Goal: Information Seeking & Learning: Learn about a topic

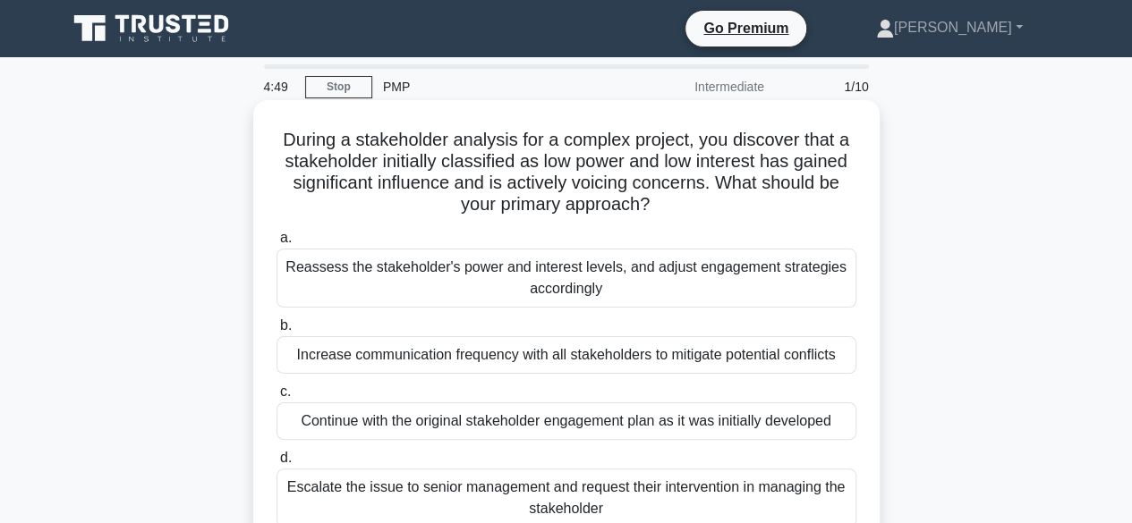
scroll to position [89, 0]
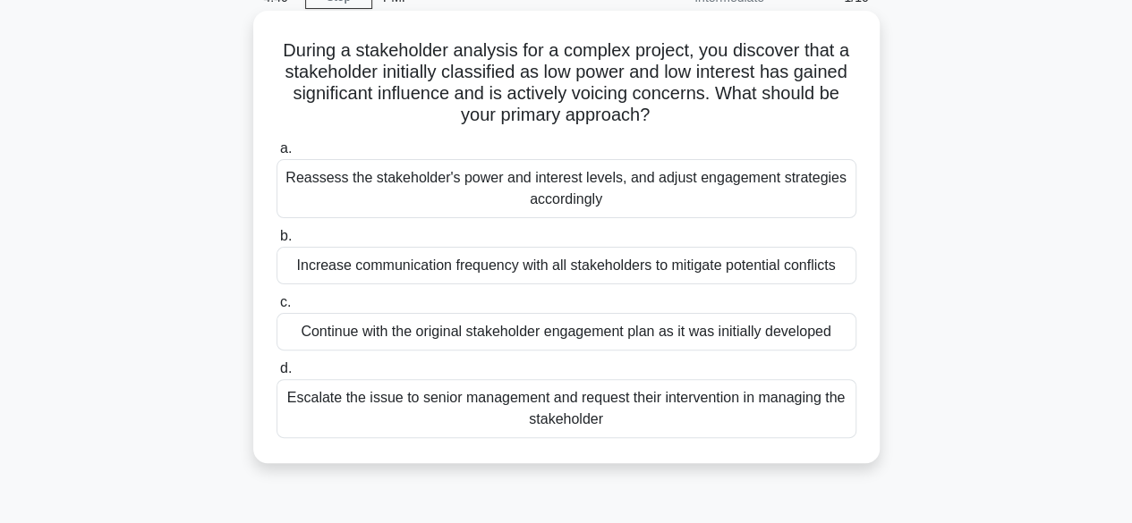
click at [415, 192] on div "Reassess the stakeholder's power and interest levels, and adjust engagement str…" at bounding box center [566, 188] width 580 height 59
click at [276, 155] on input "a. Reassess the stakeholder's power and interest levels, and adjust engagement …" at bounding box center [276, 149] width 0 height 12
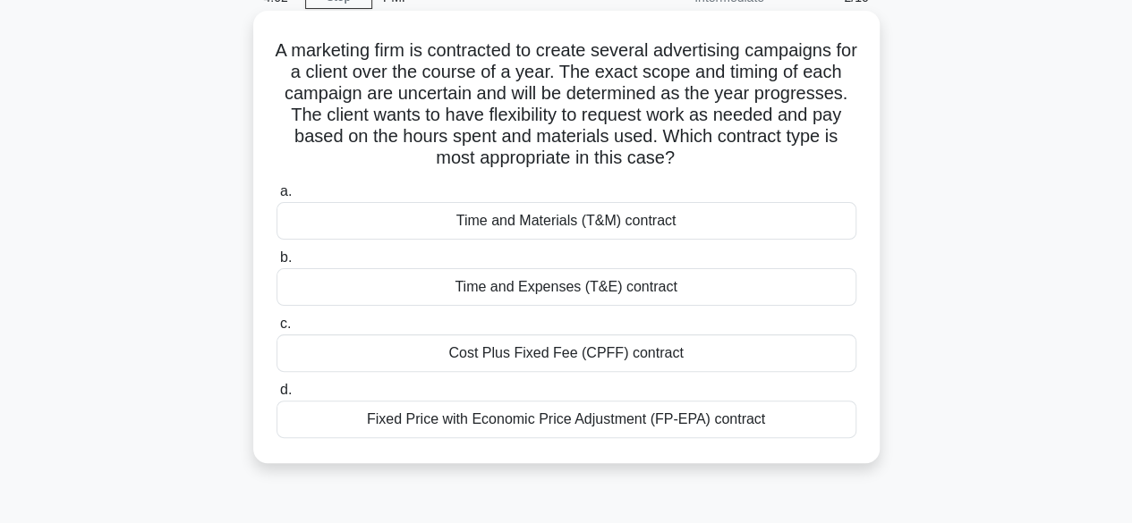
click at [501, 213] on div "Time and Materials (T&M) contract" at bounding box center [566, 221] width 580 height 38
click at [577, 221] on div "Time and Materials (T&M) contract" at bounding box center [566, 221] width 580 height 38
click at [276, 198] on input "a. Time and Materials (T&M) contract" at bounding box center [276, 192] width 0 height 12
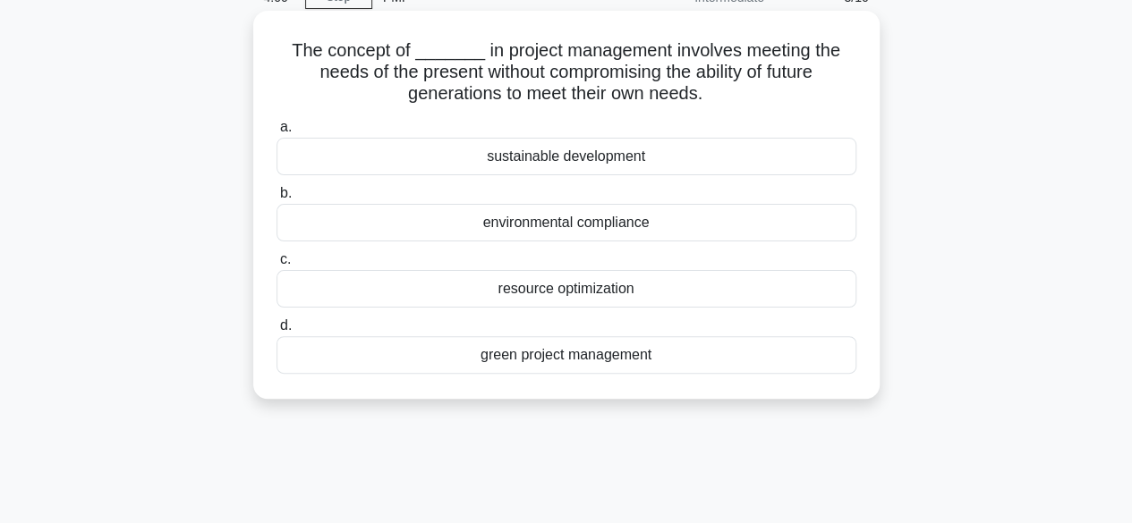
scroll to position [0, 0]
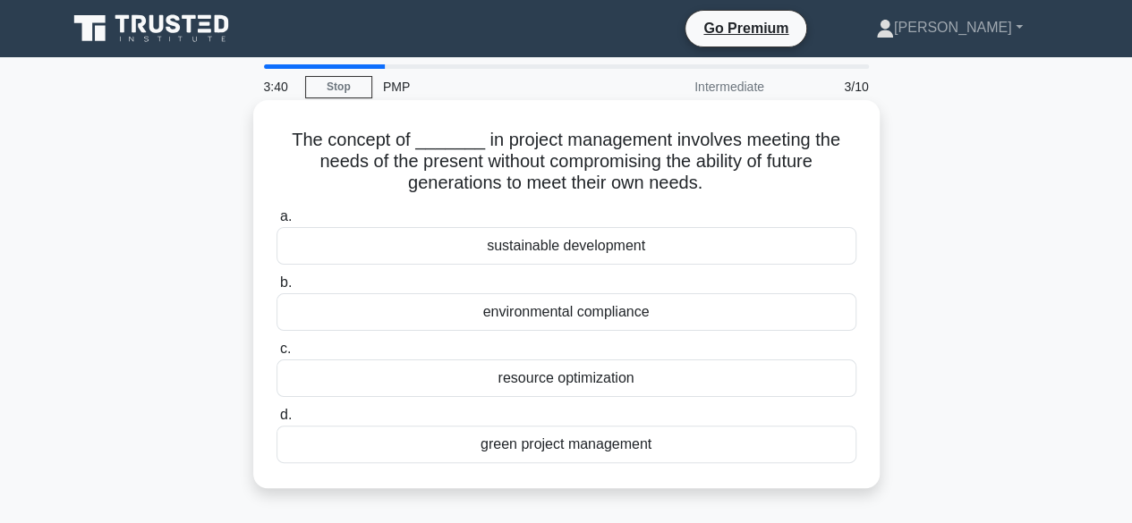
click at [564, 249] on div "sustainable development" at bounding box center [566, 246] width 580 height 38
click at [276, 223] on input "a. sustainable development" at bounding box center [276, 217] width 0 height 12
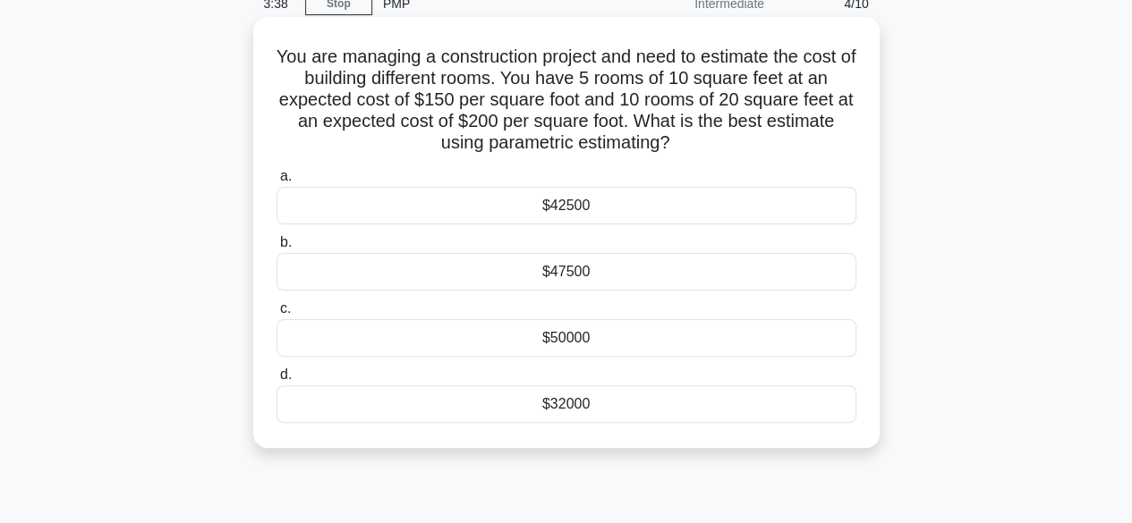
scroll to position [89, 0]
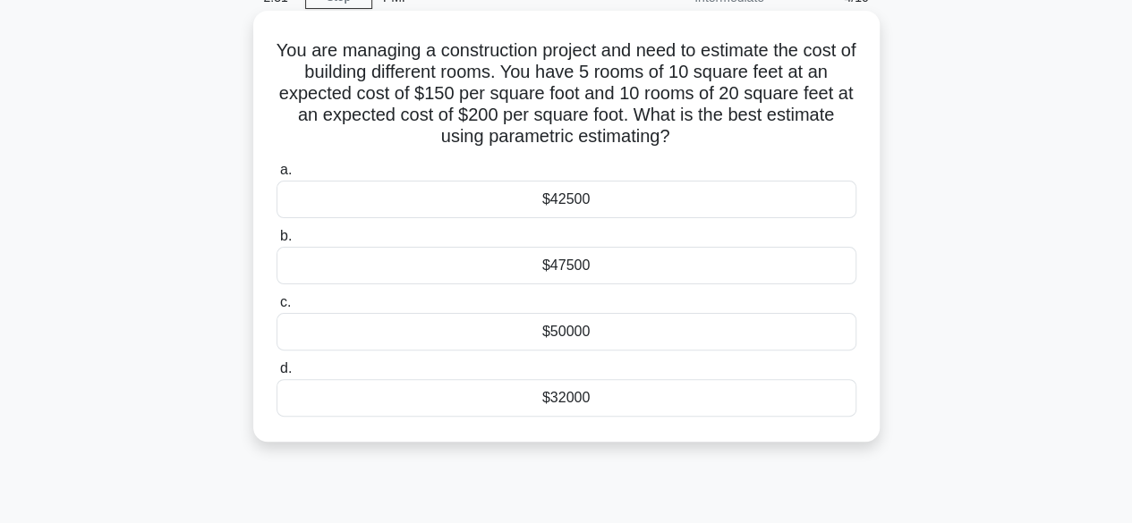
click at [557, 251] on div "$47500" at bounding box center [566, 266] width 580 height 38
click at [276, 242] on input "b. $47500" at bounding box center [276, 237] width 0 height 12
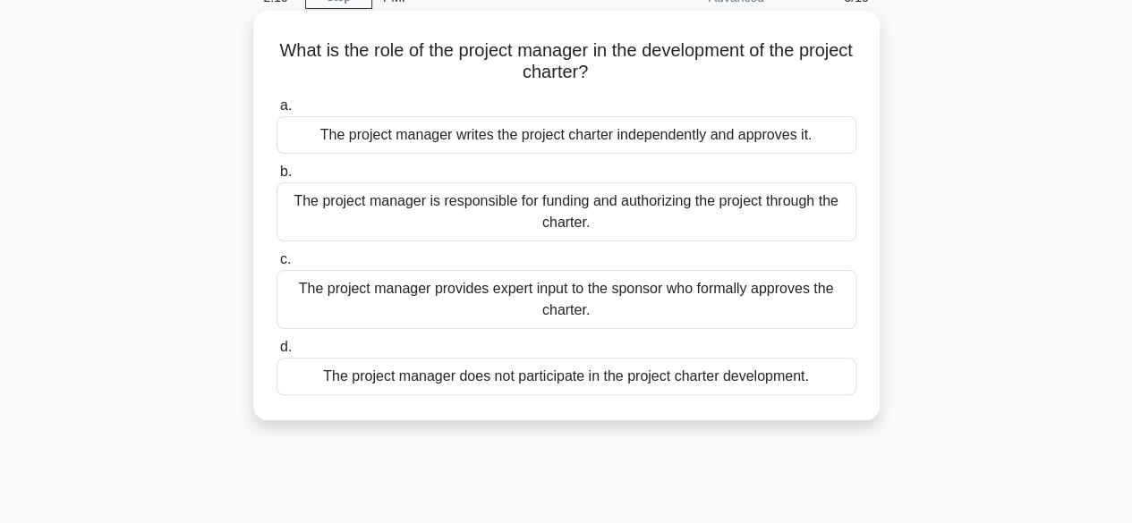
click at [520, 316] on div "The project manager provides expert input to the sponsor who formally approves …" at bounding box center [566, 299] width 580 height 59
click at [276, 266] on input "c. The project manager provides expert input to the sponsor who formally approv…" at bounding box center [276, 260] width 0 height 12
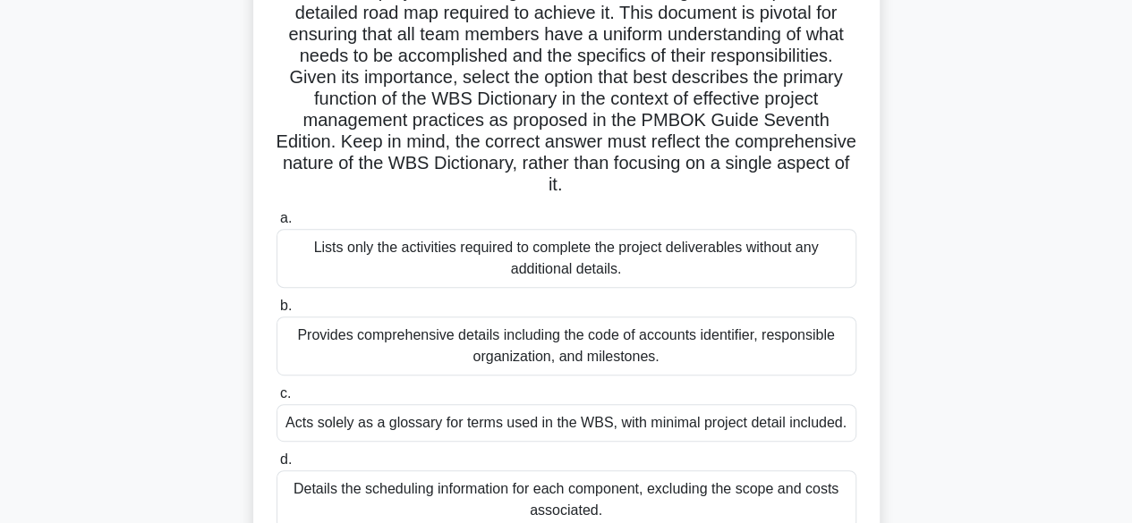
scroll to position [268, 0]
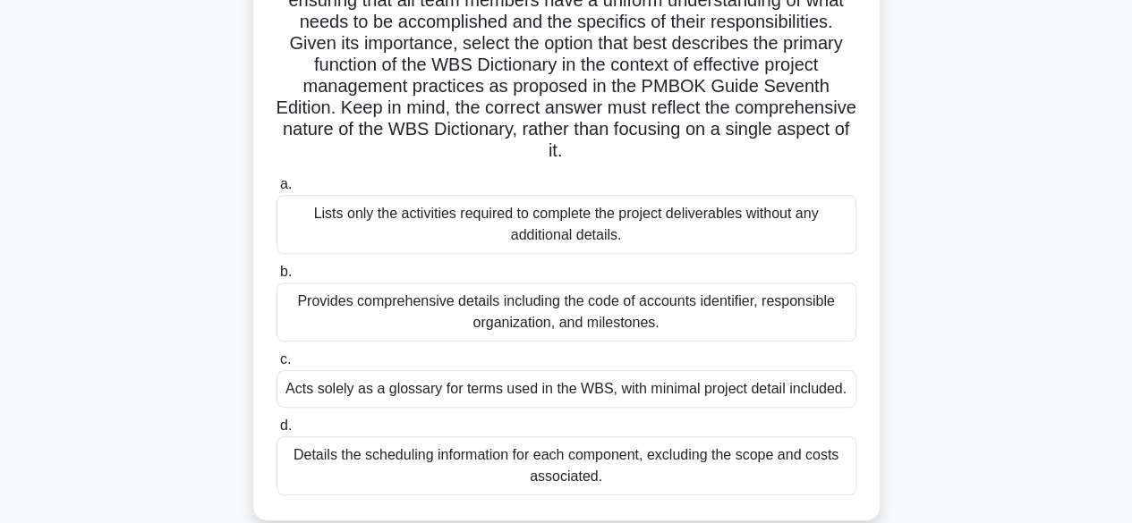
click at [481, 306] on div "Provides comprehensive details including the code of accounts identifier, respo…" at bounding box center [566, 312] width 580 height 59
click at [276, 278] on input "b. Provides comprehensive details including the code of accounts identifier, re…" at bounding box center [276, 273] width 0 height 12
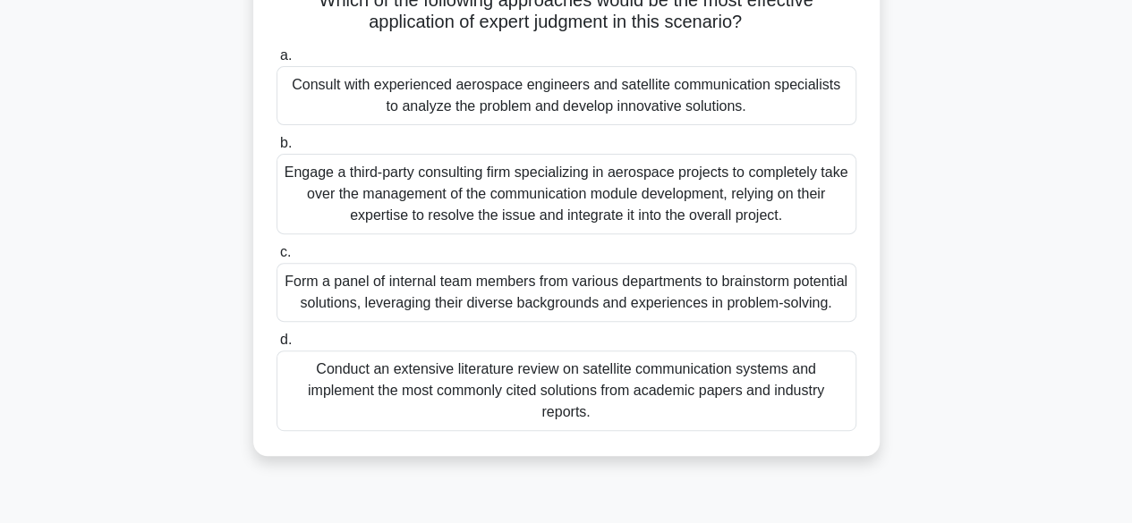
click at [549, 292] on div "Form a panel of internal team members from various departments to brainstorm po…" at bounding box center [566, 292] width 580 height 59
click at [276, 259] on input "c. Form a panel of internal team members from various departments to brainstorm…" at bounding box center [276, 253] width 0 height 12
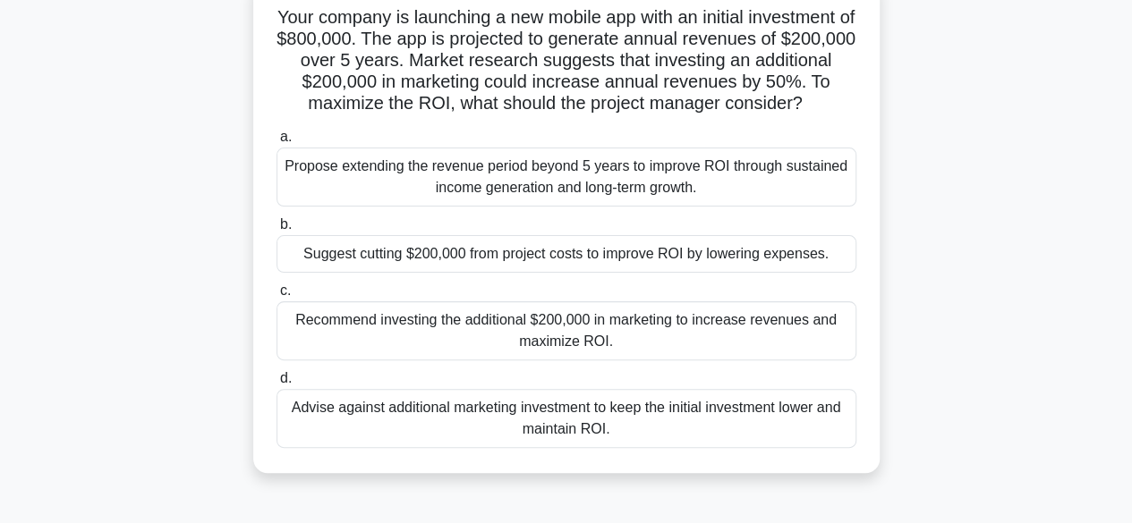
scroll to position [89, 0]
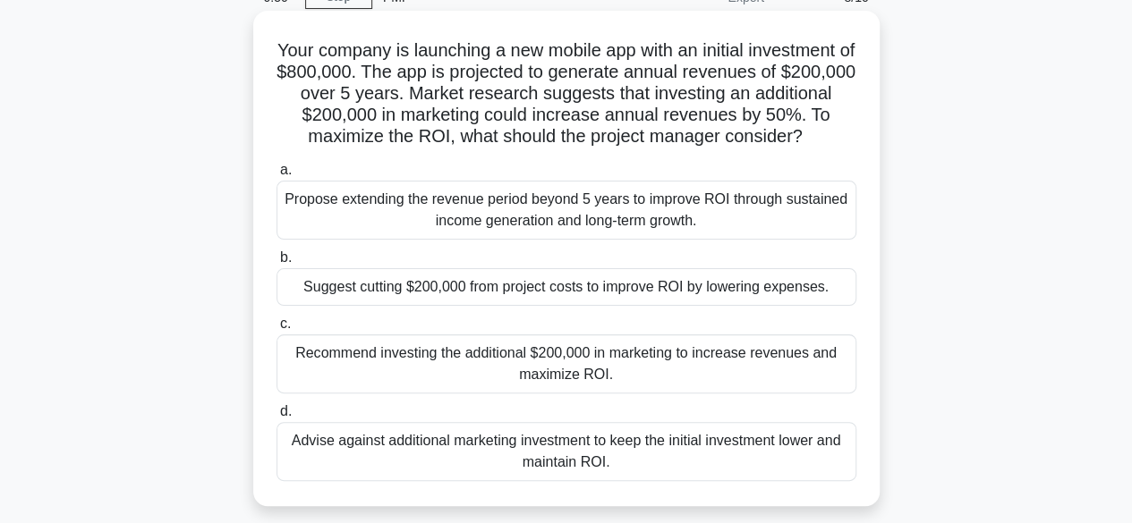
click at [505, 380] on div "Recommend investing the additional $200,000 in marketing to increase revenues a…" at bounding box center [566, 364] width 580 height 59
click at [276, 330] on input "c. Recommend investing the additional $200,000 in marketing to increase revenue…" at bounding box center [276, 325] width 0 height 12
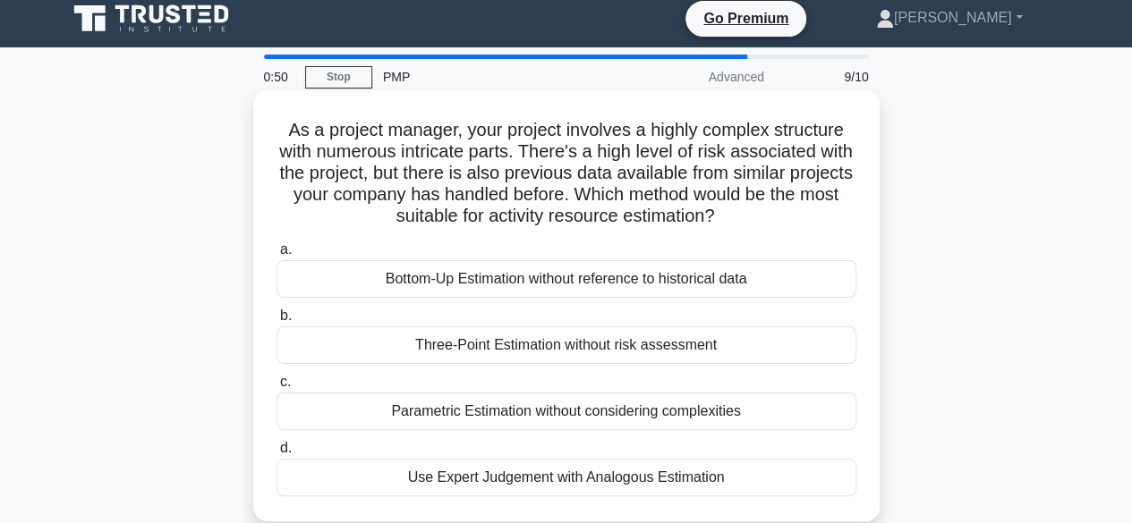
scroll to position [0, 0]
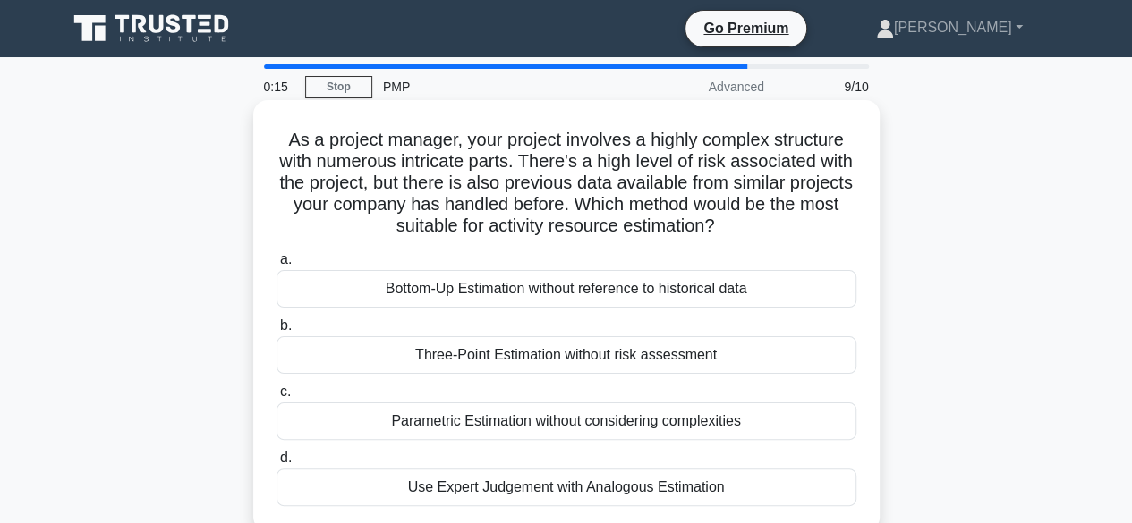
click at [448, 283] on div "Bottom-Up Estimation without reference to historical data" at bounding box center [566, 289] width 580 height 38
click at [276, 266] on input "a. Bottom-Up Estimation without reference to historical data" at bounding box center [276, 260] width 0 height 12
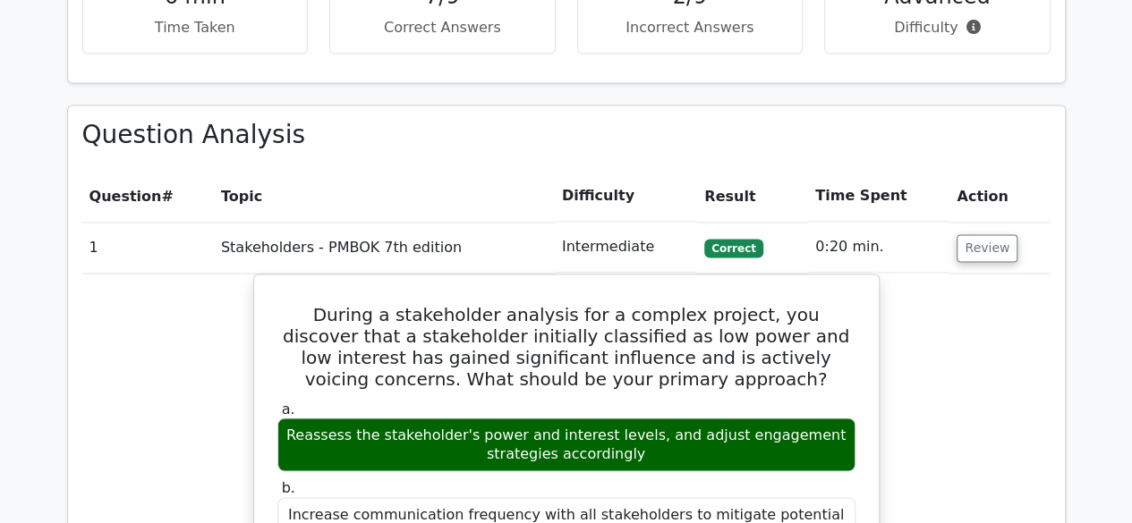
scroll to position [1521, 0]
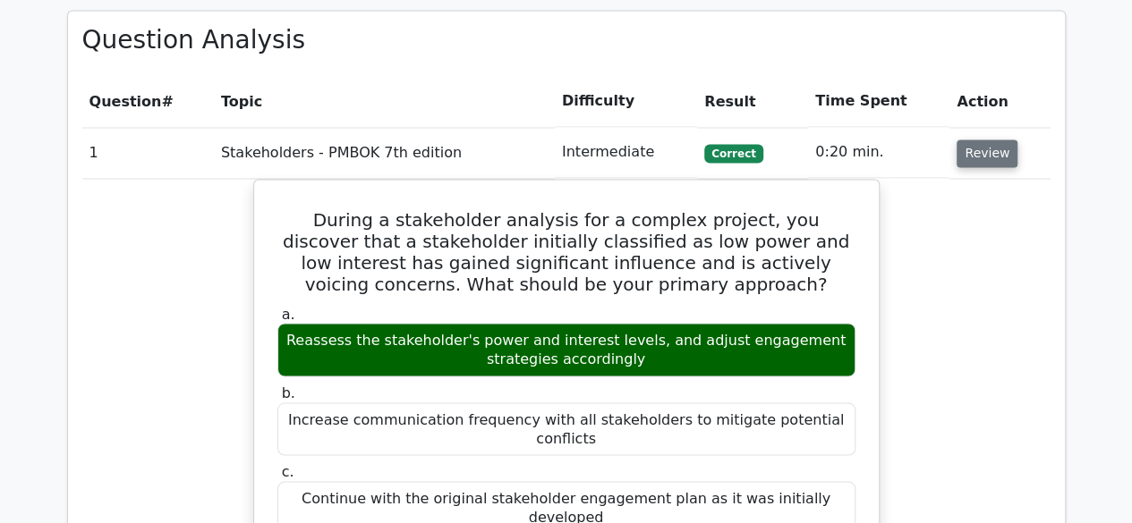
click at [981, 140] on button "Review" at bounding box center [986, 154] width 61 height 28
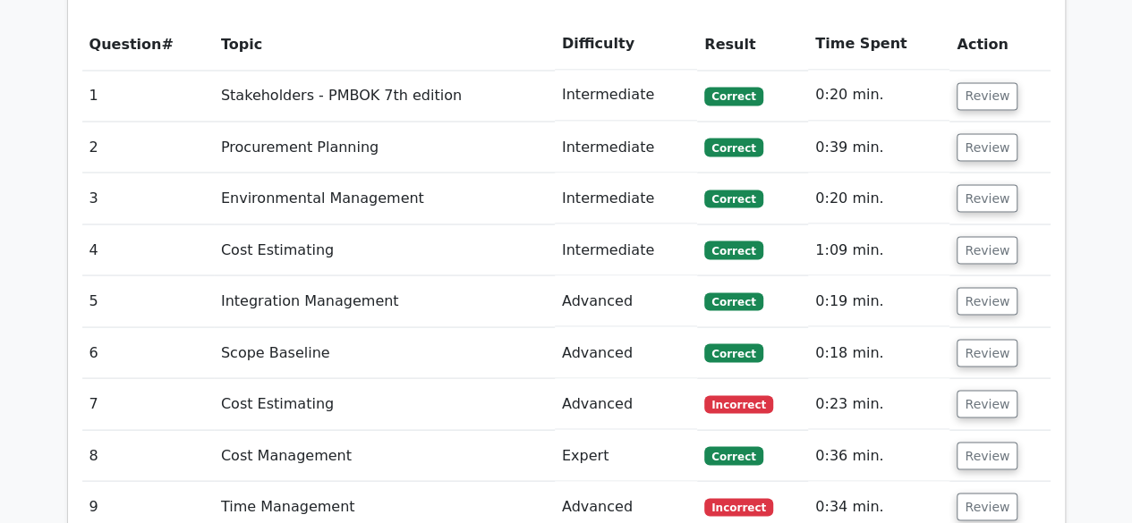
scroll to position [1700, 0]
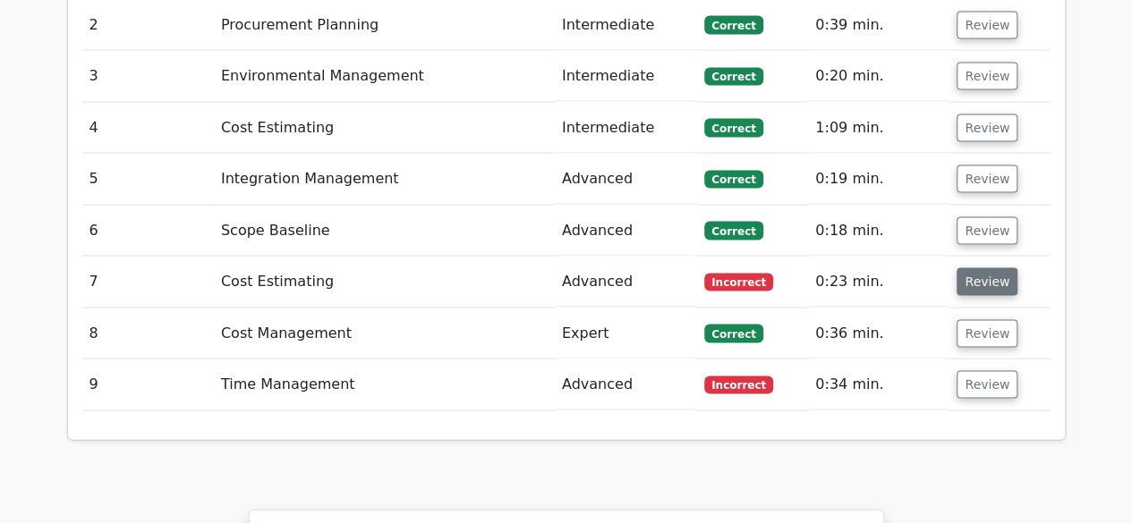
click at [996, 268] on button "Review" at bounding box center [986, 282] width 61 height 28
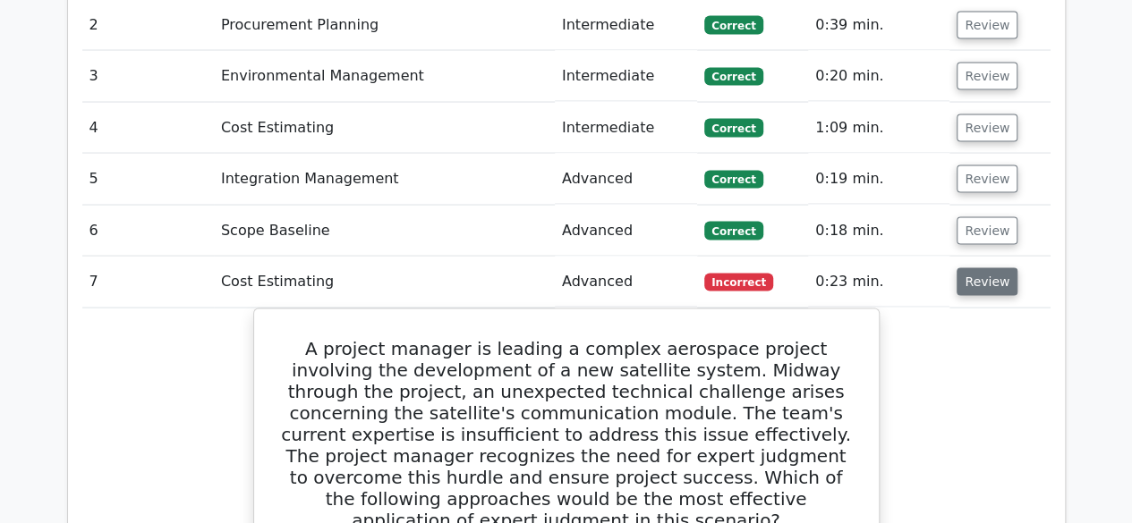
click at [982, 268] on button "Review" at bounding box center [986, 282] width 61 height 28
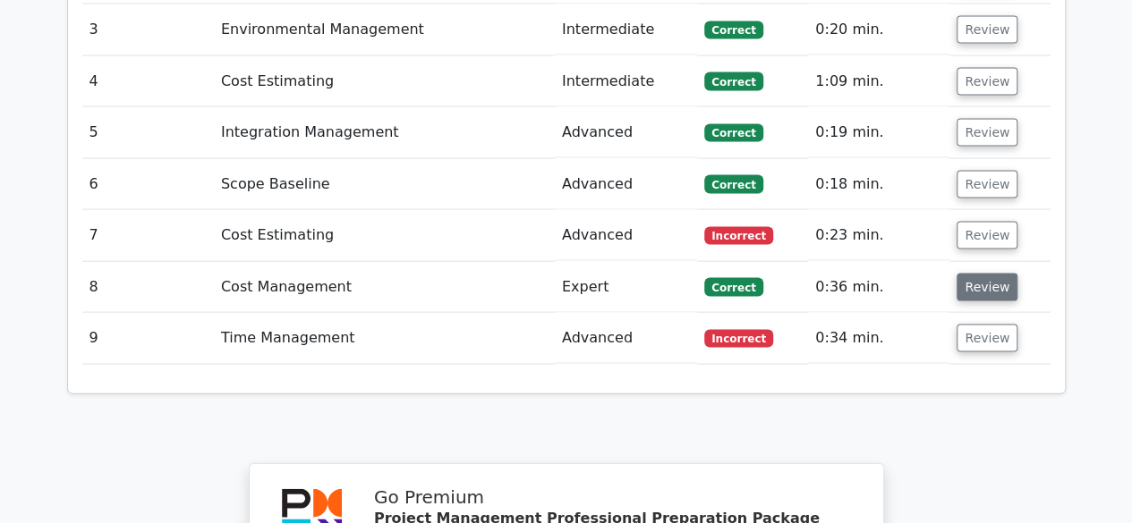
scroll to position [1789, 0]
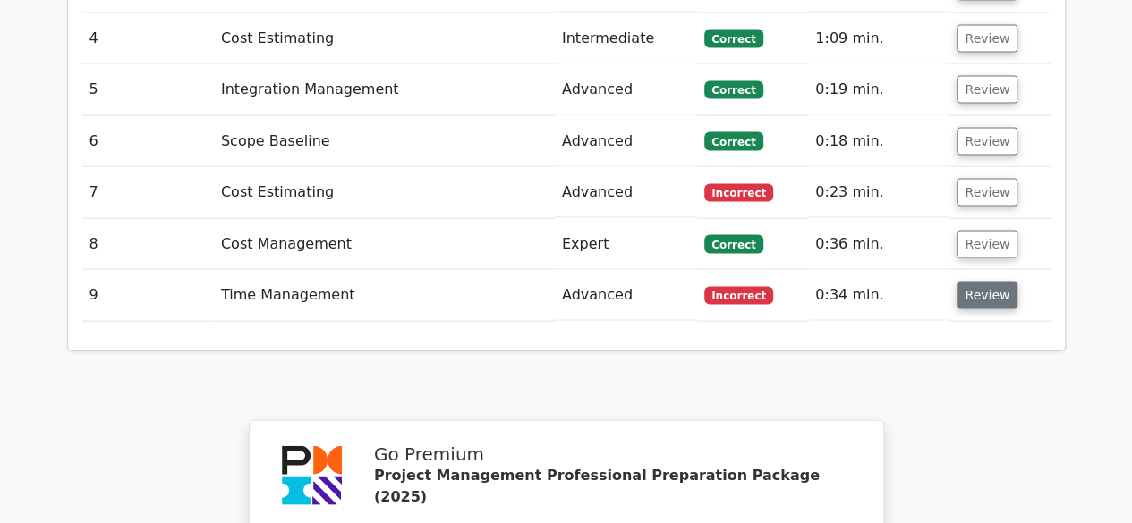
click at [977, 282] on button "Review" at bounding box center [986, 296] width 61 height 28
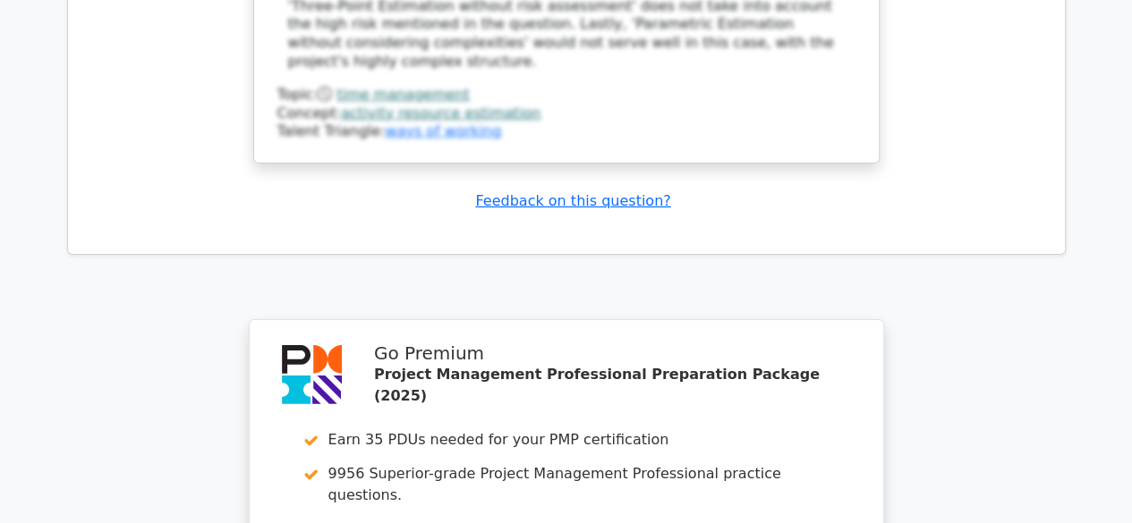
scroll to position [3221, 0]
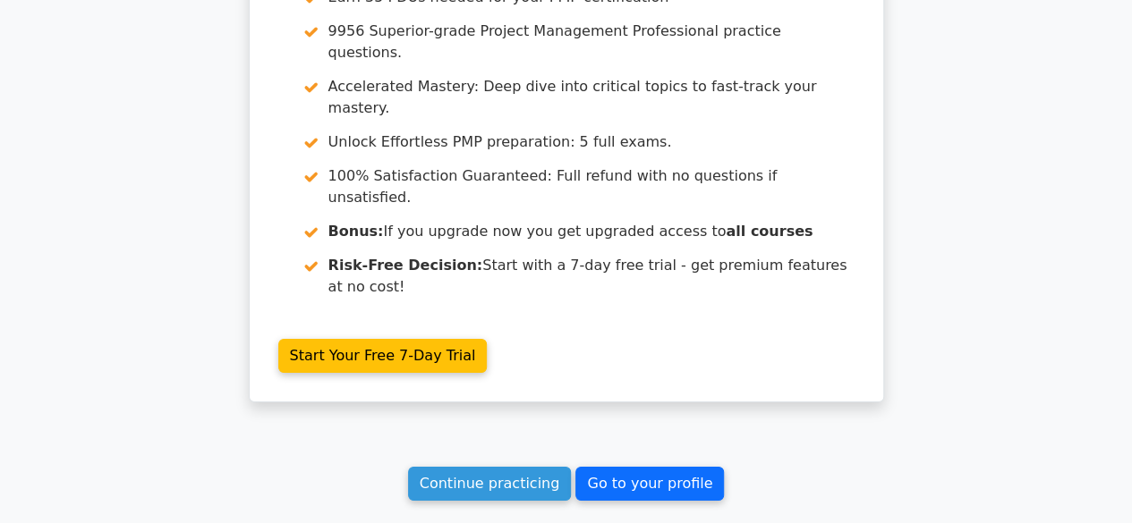
click at [635, 467] on link "Go to your profile" at bounding box center [649, 484] width 149 height 34
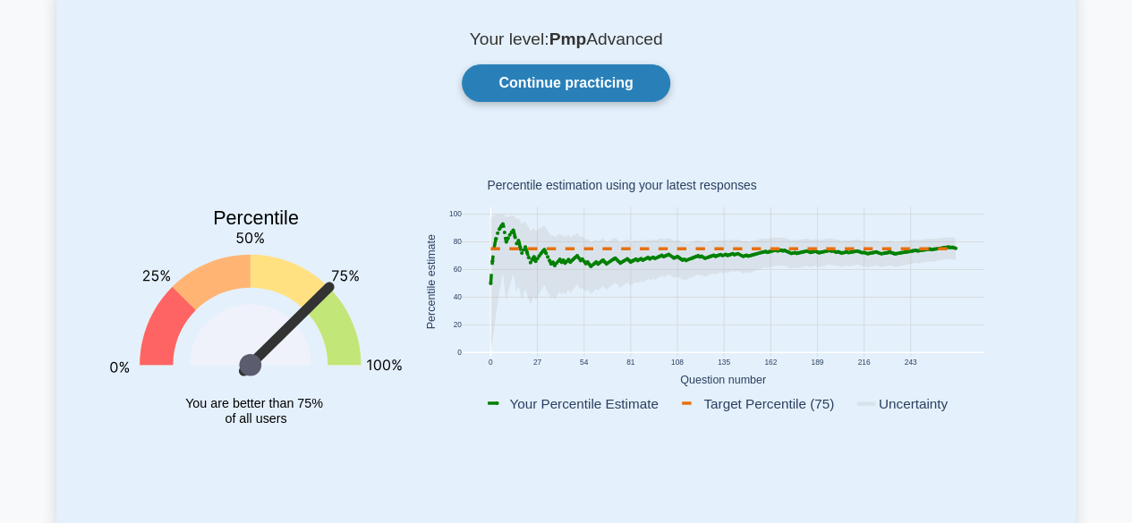
scroll to position [89, 0]
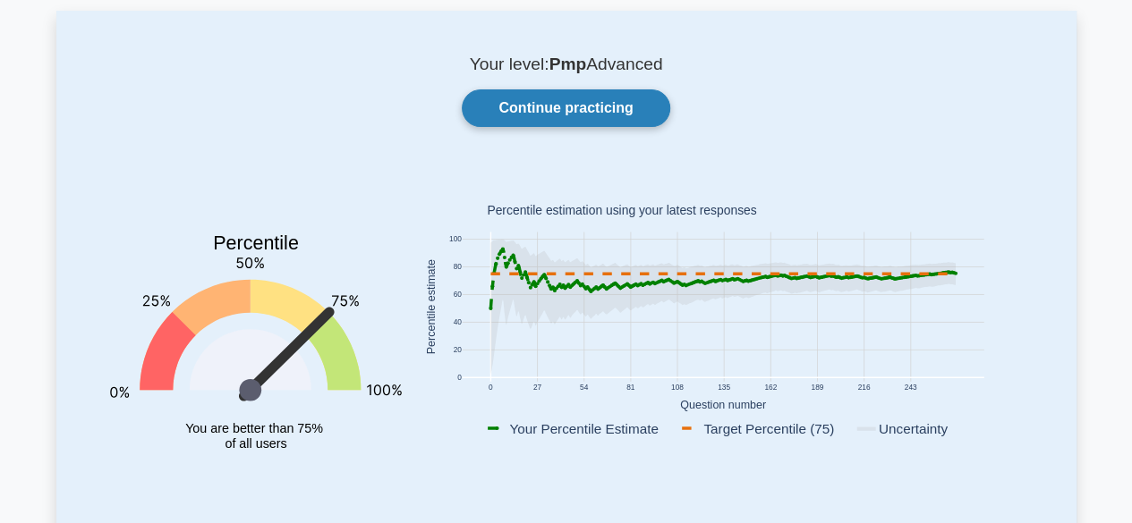
click at [550, 96] on link "Continue practicing" at bounding box center [566, 108] width 208 height 38
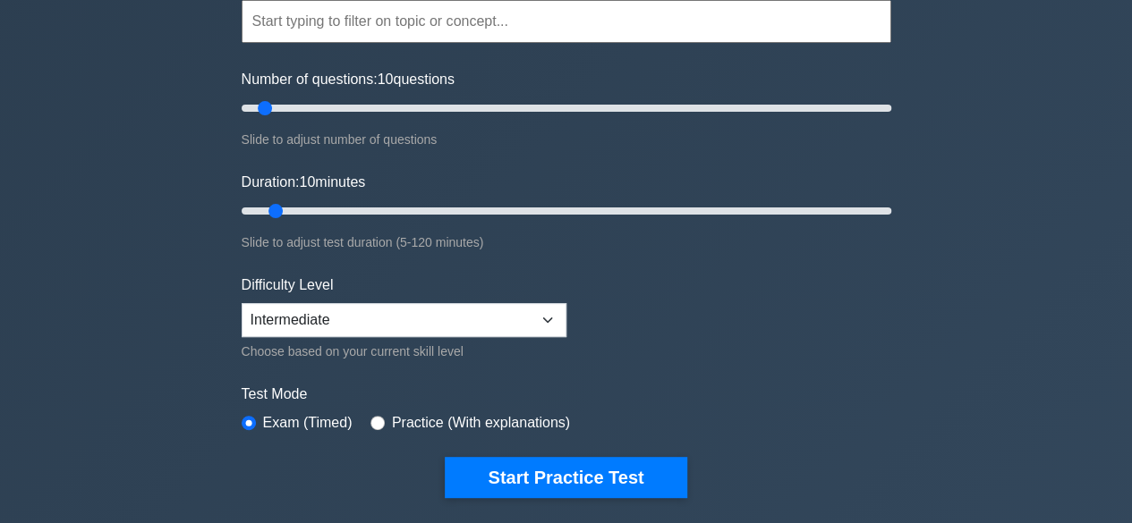
scroll to position [179, 0]
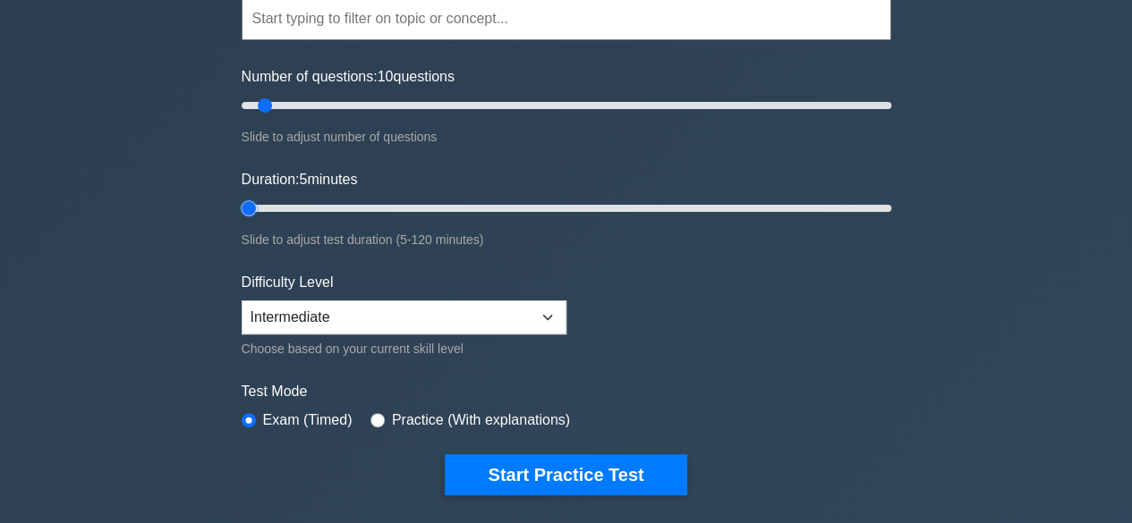
drag, startPoint x: 272, startPoint y: 205, endPoint x: 245, endPoint y: 212, distance: 27.8
type input "5"
click at [245, 212] on input "Duration: 5 minutes" at bounding box center [567, 208] width 650 height 21
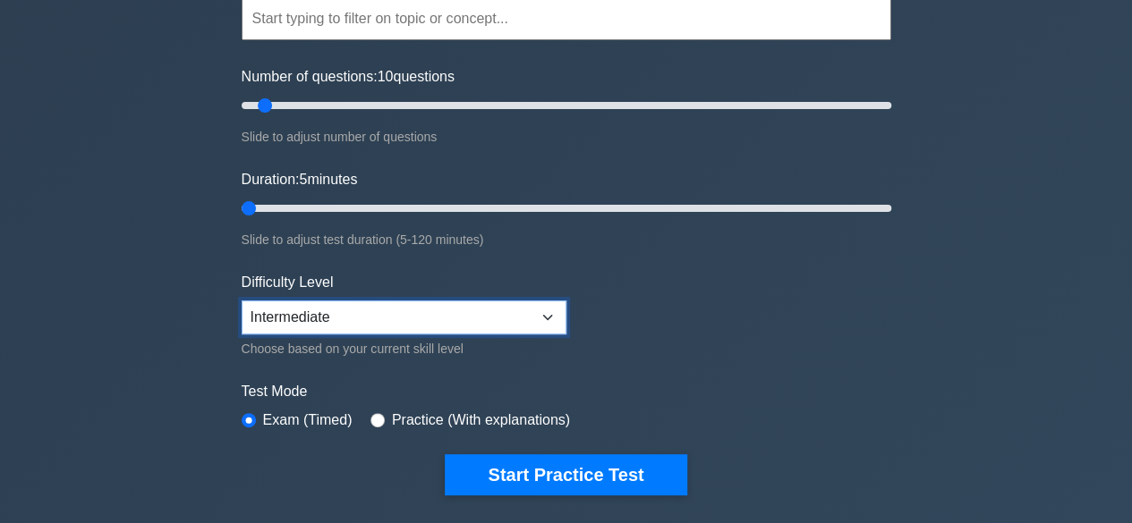
drag, startPoint x: 404, startPoint y: 314, endPoint x: 391, endPoint y: 322, distance: 15.7
click at [404, 314] on select "Beginner Intermediate Expert" at bounding box center [404, 318] width 325 height 34
select select "expert"
click at [242, 301] on select "Beginner Intermediate Expert" at bounding box center [404, 318] width 325 height 34
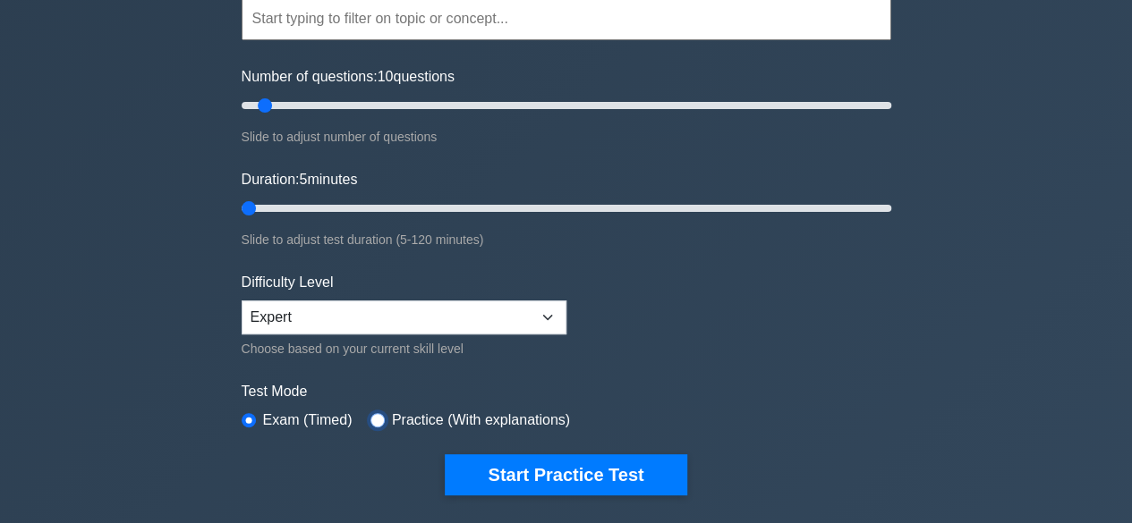
click at [370, 414] on input "radio" at bounding box center [377, 420] width 14 height 14
radio input "true"
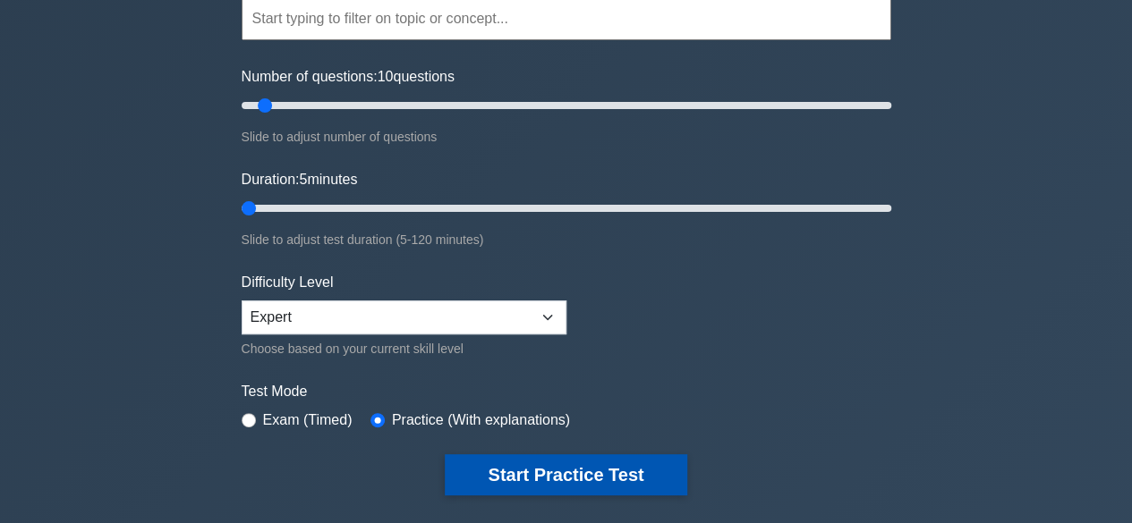
click at [520, 459] on button "Start Practice Test" at bounding box center [566, 474] width 242 height 41
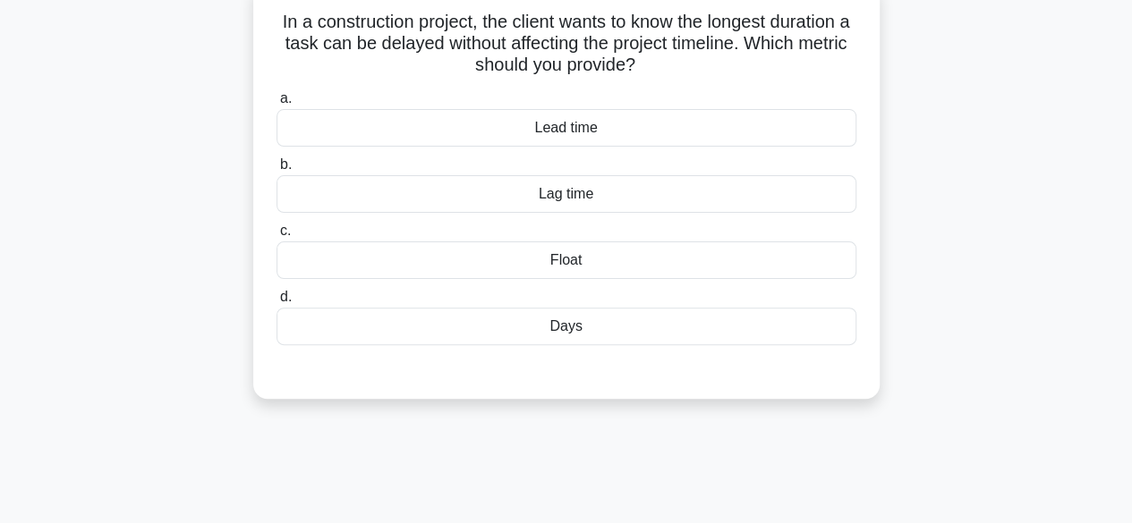
scroll to position [85, 0]
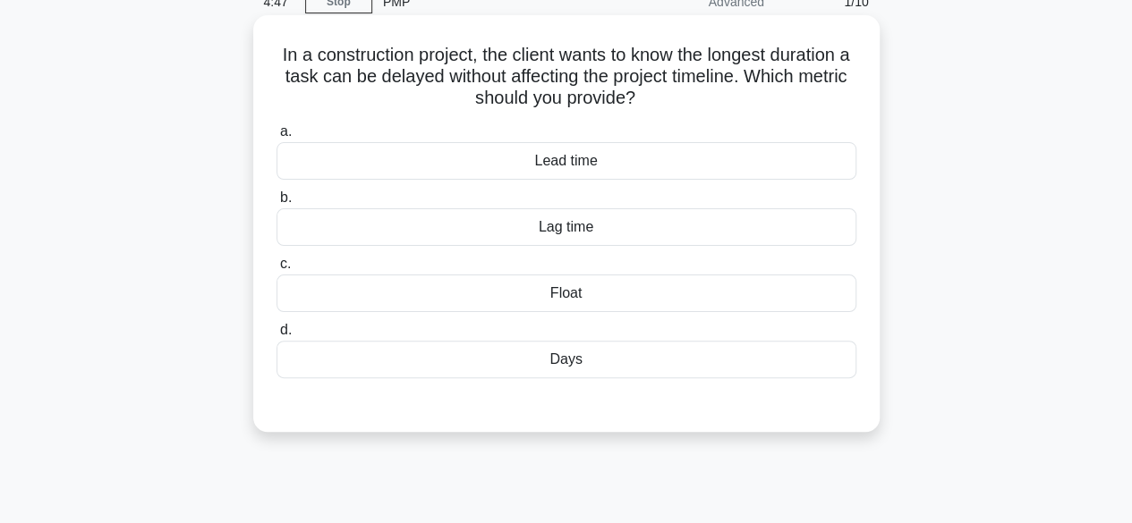
click at [565, 227] on div "Lag time" at bounding box center [566, 227] width 580 height 38
click at [276, 204] on input "b. Lag time" at bounding box center [276, 198] width 0 height 12
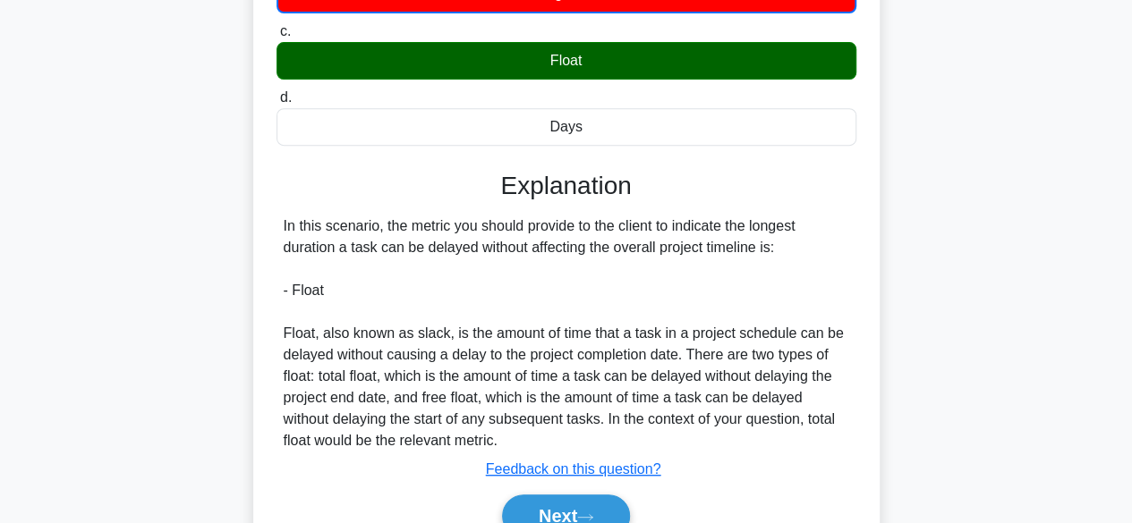
scroll to position [353, 0]
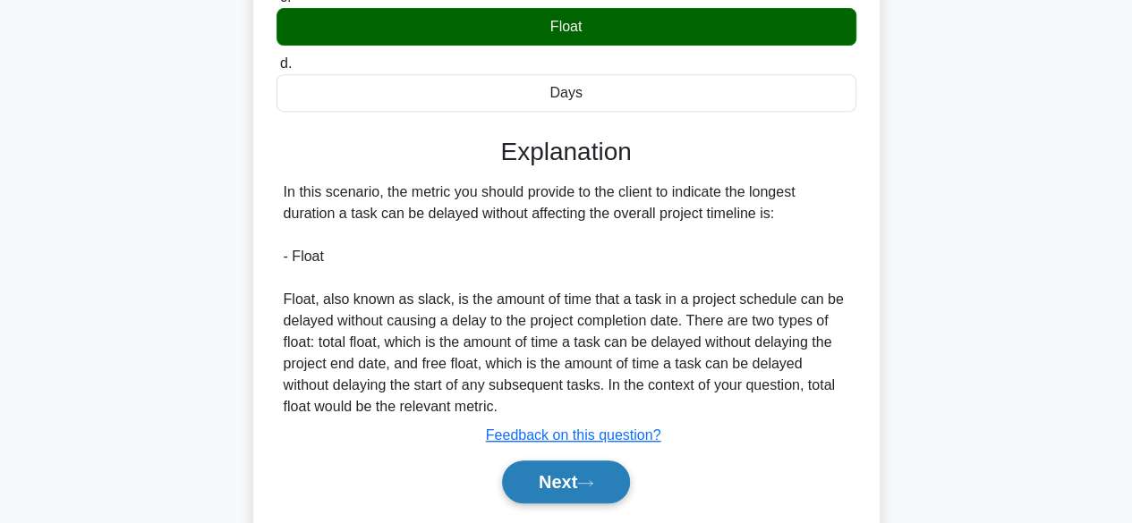
click at [565, 480] on button "Next" at bounding box center [566, 482] width 128 height 43
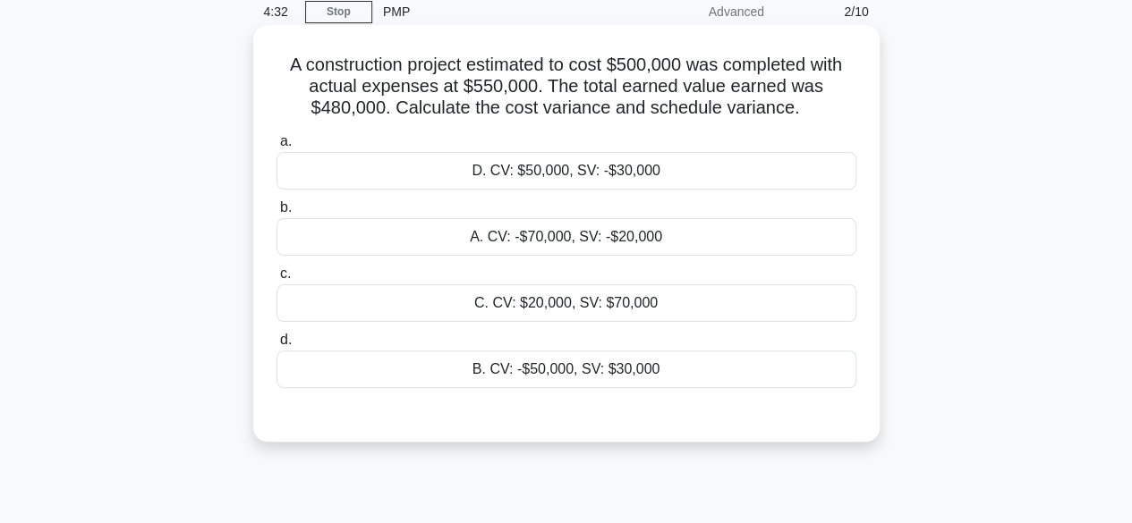
scroll to position [0, 0]
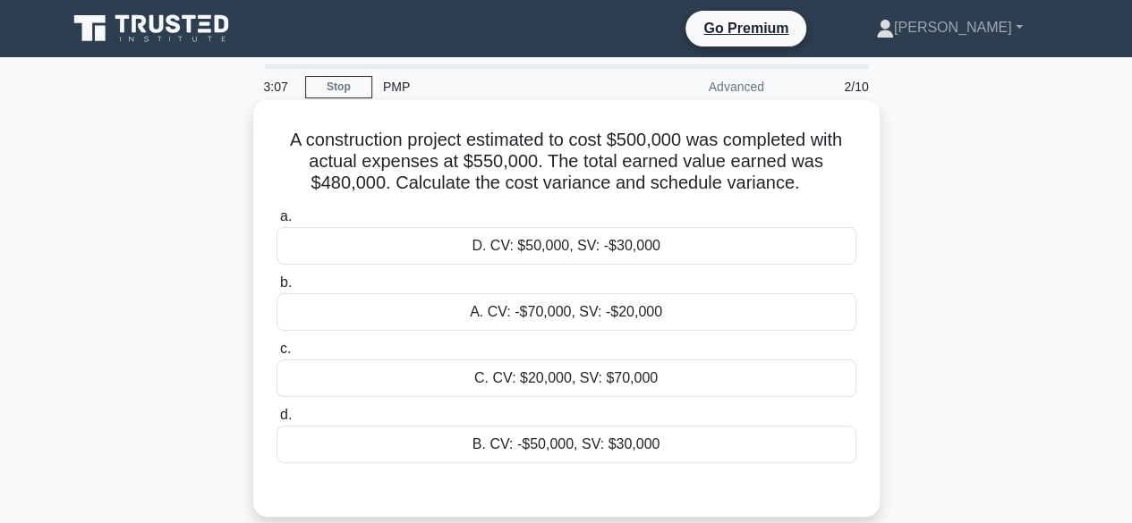
click at [564, 444] on div "B. CV: -$50,000, SV: $30,000" at bounding box center [566, 445] width 580 height 38
click at [276, 421] on input "d. B. CV: -$50,000, SV: $30,000" at bounding box center [276, 416] width 0 height 12
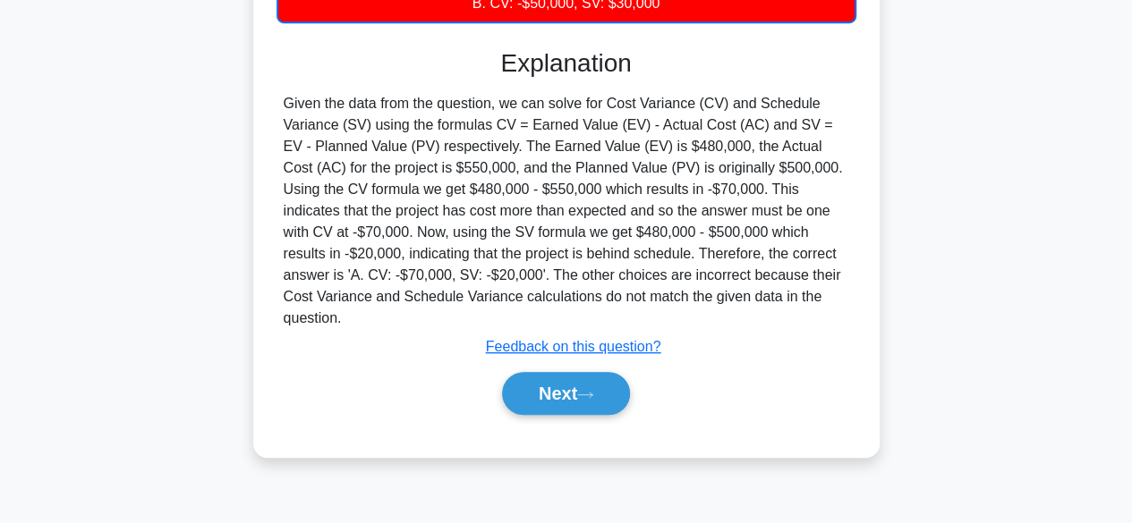
scroll to position [443, 0]
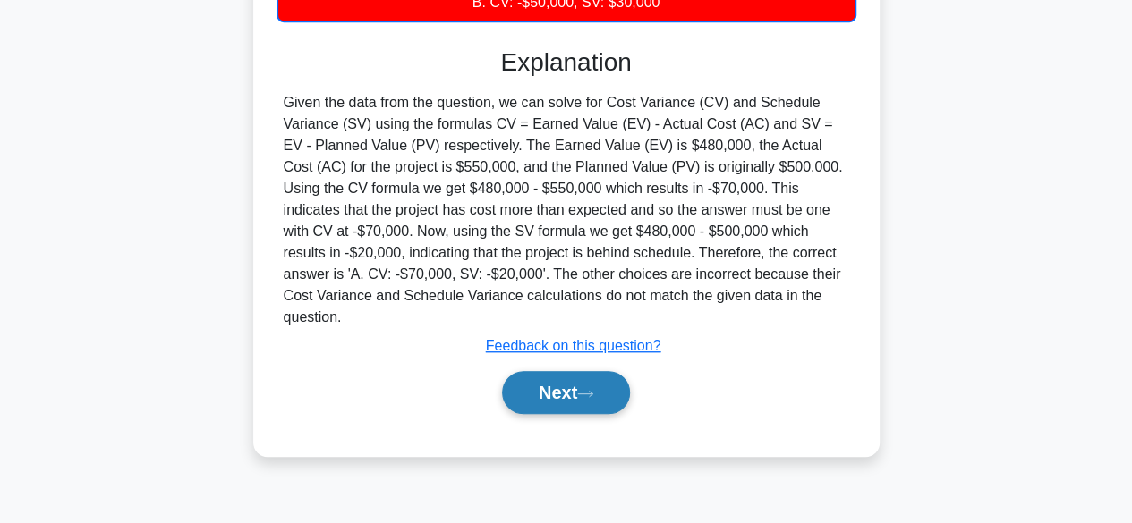
click at [553, 371] on button "Next" at bounding box center [566, 392] width 128 height 43
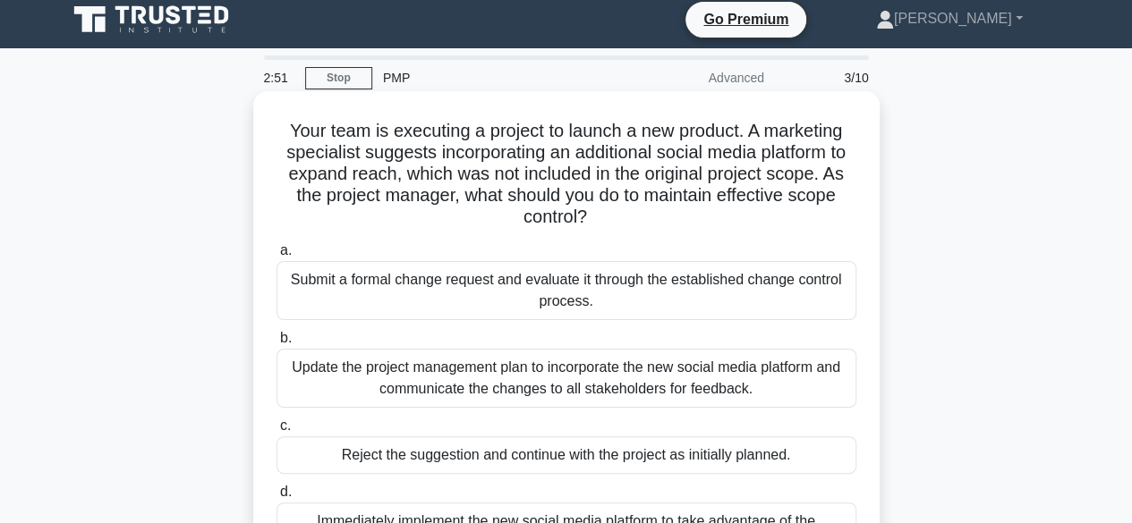
scroll to position [0, 0]
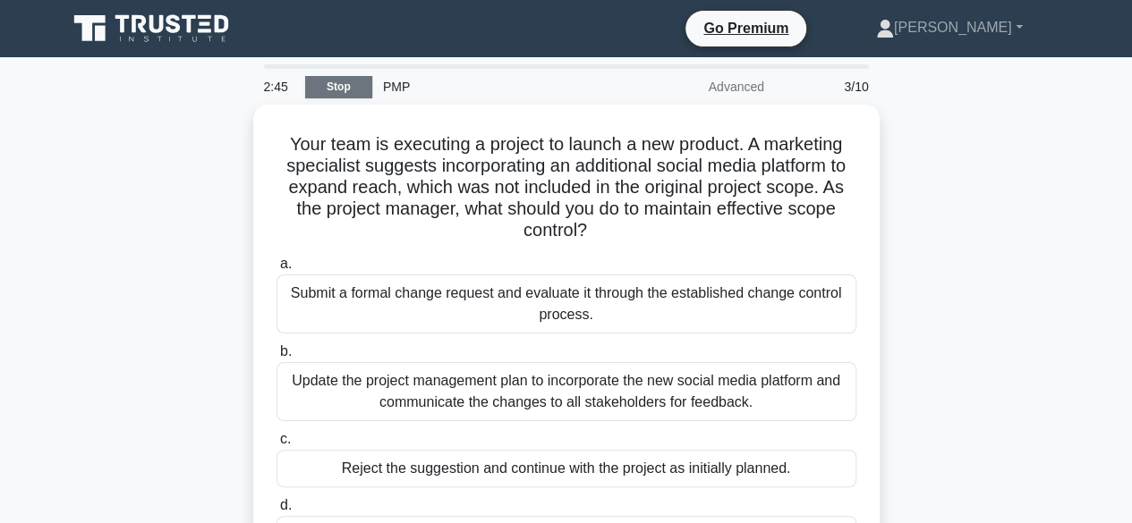
click at [335, 78] on link "Stop" at bounding box center [338, 87] width 67 height 22
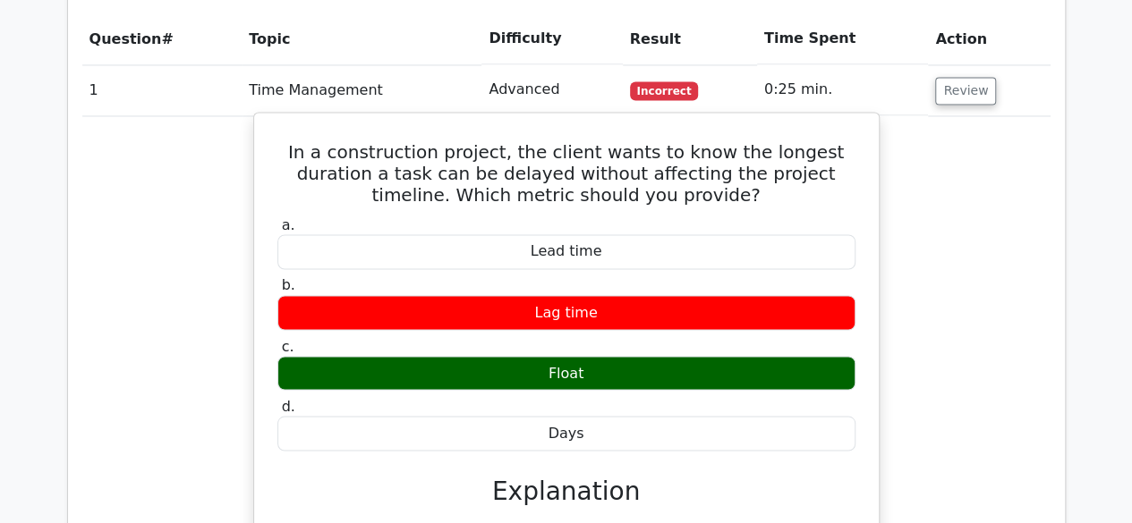
scroll to position [1253, 0]
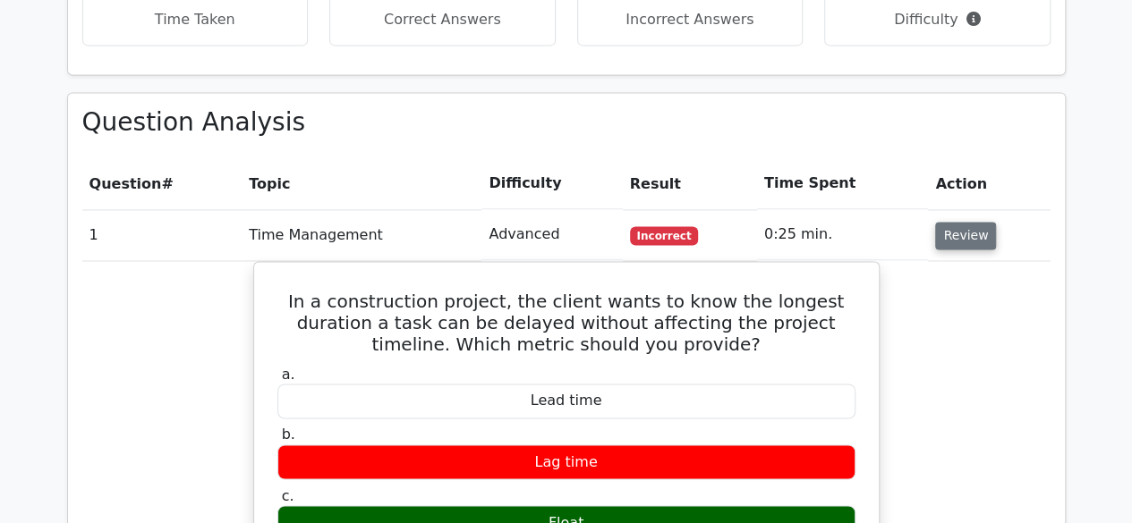
click at [956, 222] on button "Review" at bounding box center [965, 236] width 61 height 28
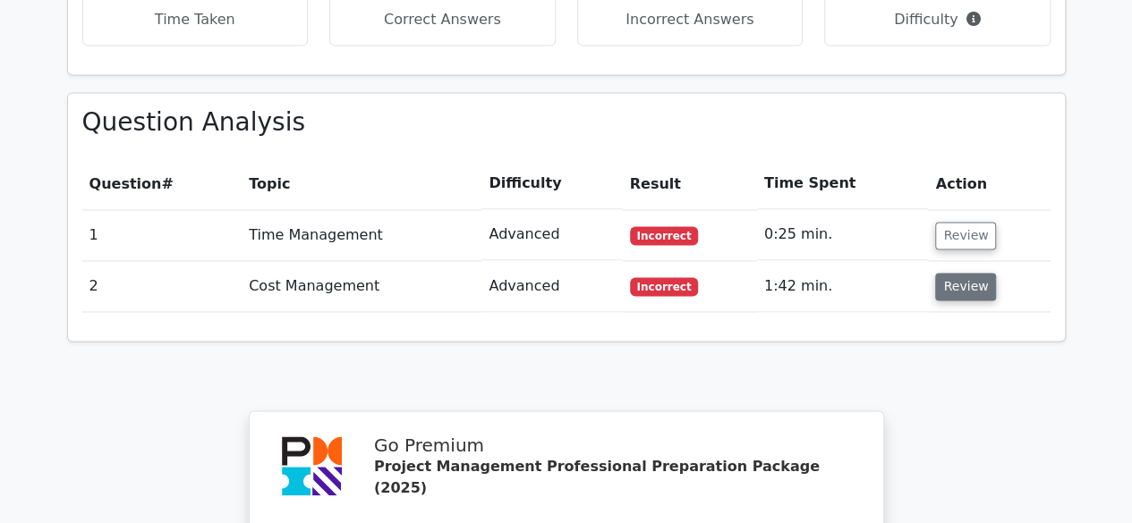
click at [947, 273] on button "Review" at bounding box center [965, 287] width 61 height 28
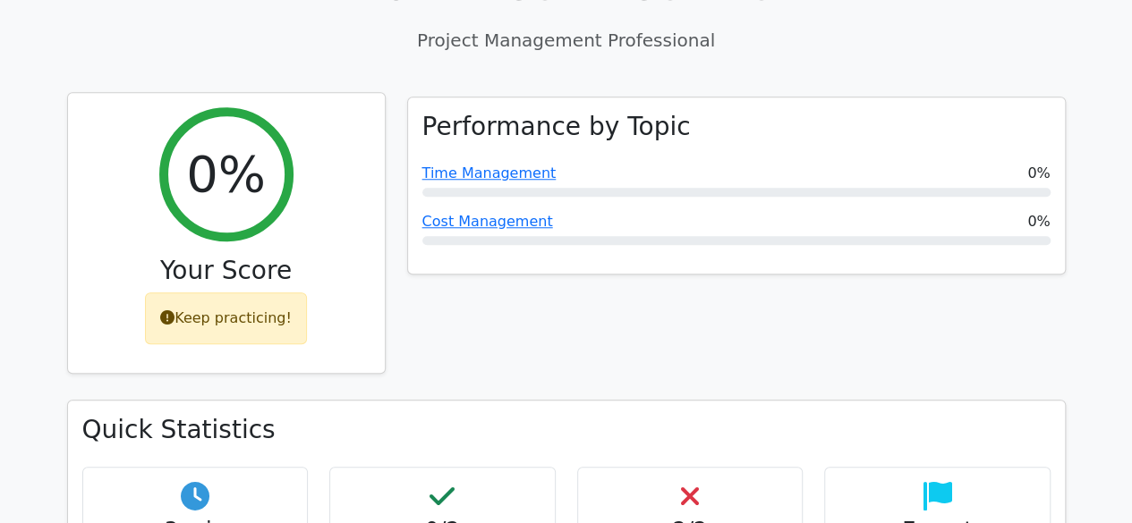
scroll to position [537, 0]
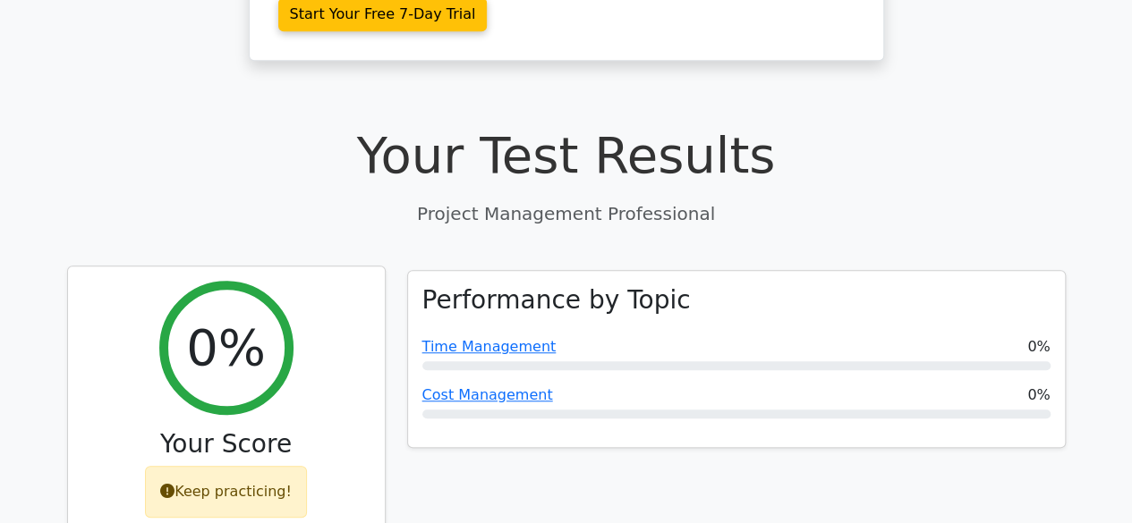
click at [243, 466] on div "Keep practicing!" at bounding box center [226, 492] width 162 height 52
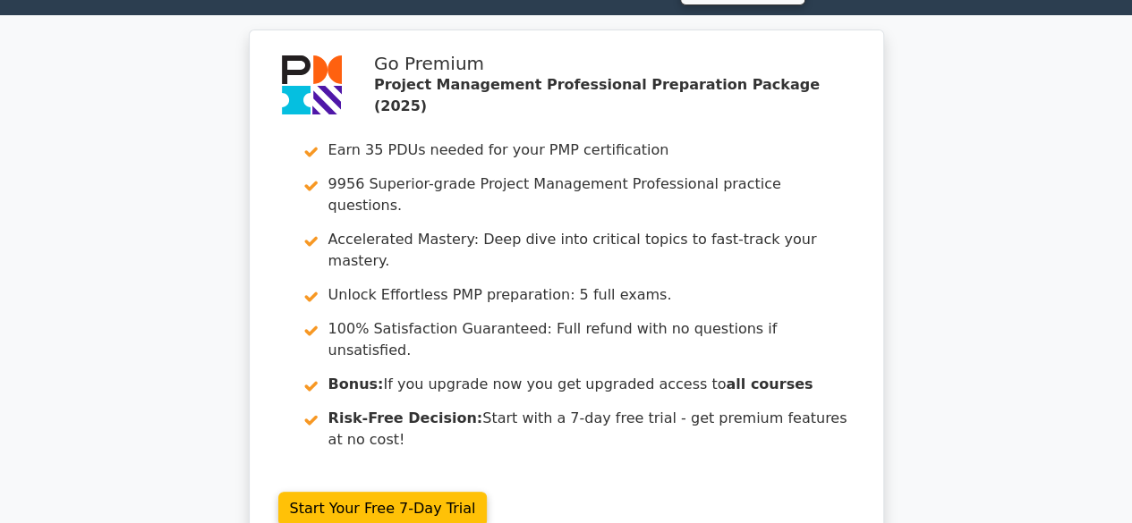
scroll to position [0, 0]
